Goal: Task Accomplishment & Management: Manage account settings

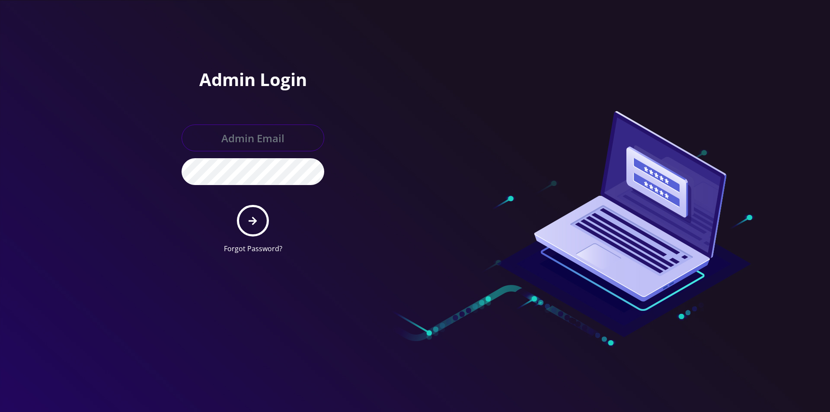
type input "master@britewireless.com"
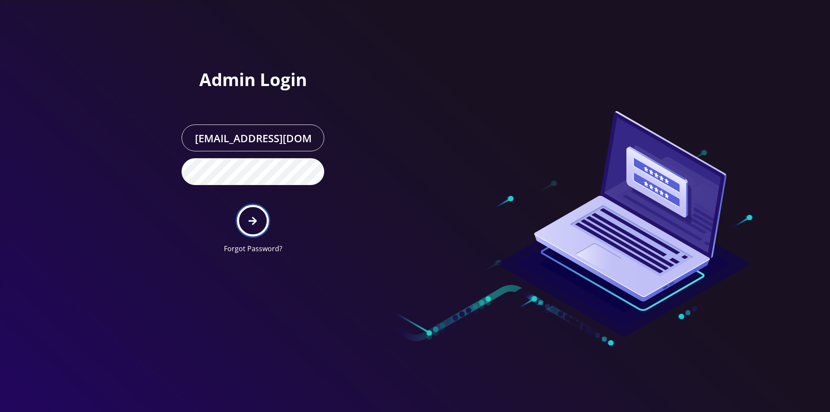
click at [251, 226] on button "submit" at bounding box center [253, 221] width 32 height 32
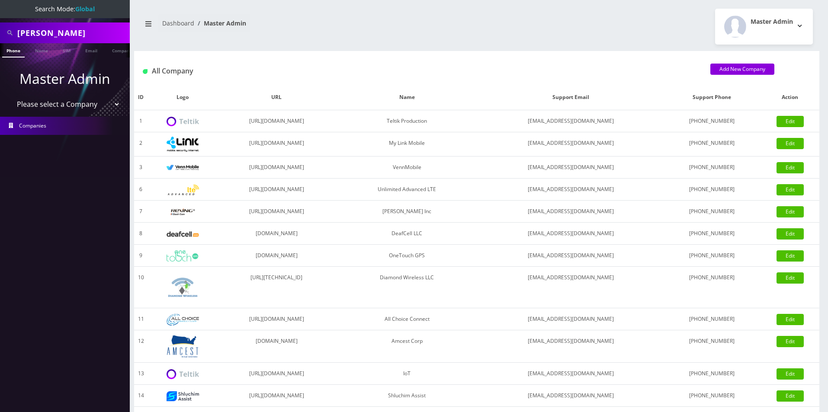
click at [62, 104] on select "Please select a Company Teltik Production My Link Mobile VennMobile Unlimited A…" at bounding box center [65, 104] width 110 height 16
click at [45, 34] on input "jake b" at bounding box center [72, 33] width 110 height 16
paste input "9296926282"
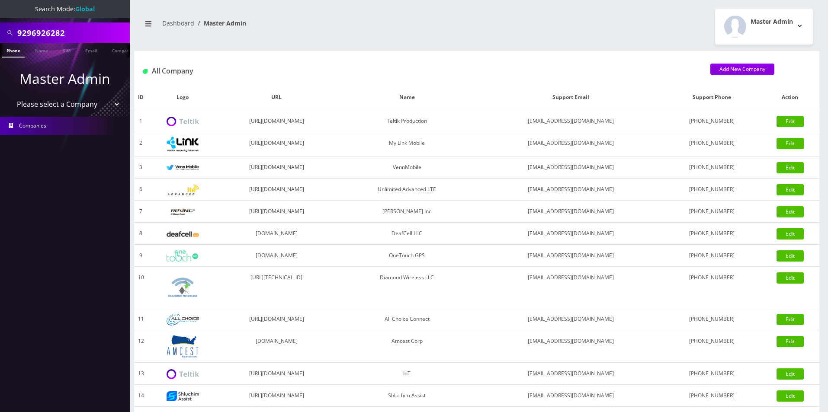
type input "9296926282"
click at [6, 53] on li at bounding box center [4, 53] width 9 height 22
click at [19, 50] on link "Phone" at bounding box center [13, 50] width 22 height 14
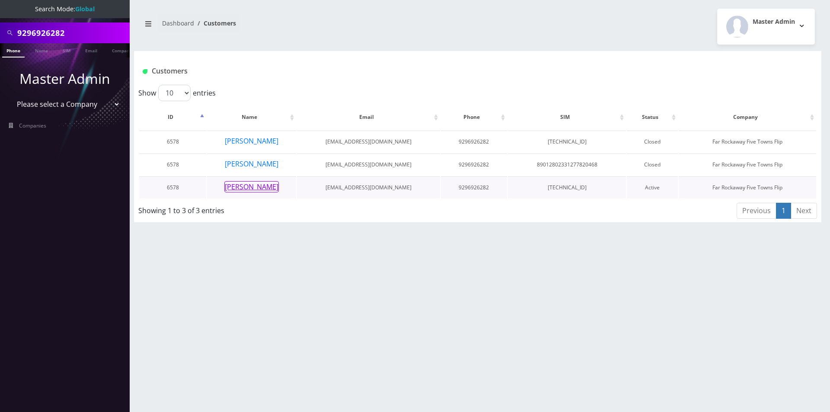
click at [264, 188] on button "[PERSON_NAME]" at bounding box center [251, 186] width 54 height 11
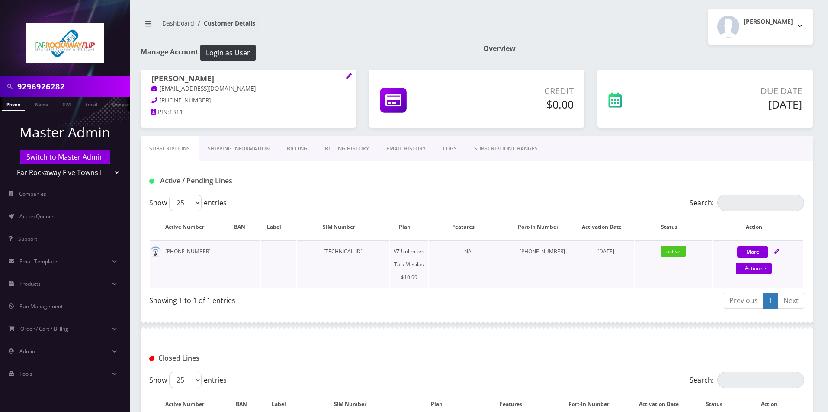
click at [776, 250] on icon at bounding box center [776, 251] width 5 height 5
select select "468"
